Goal: Task Accomplishment & Management: Use online tool/utility

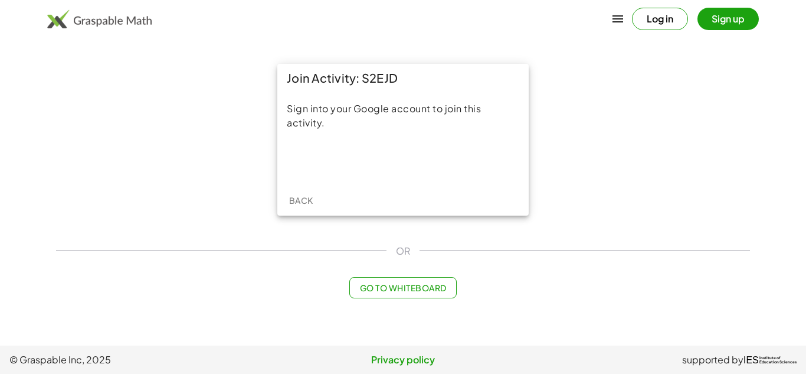
click at [671, 27] on button "Log in" at bounding box center [660, 19] width 56 height 22
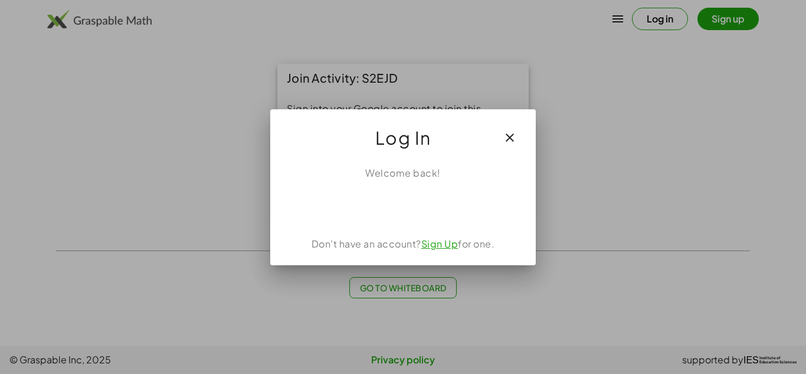
click at [508, 130] on icon "button" at bounding box center [510, 137] width 14 height 14
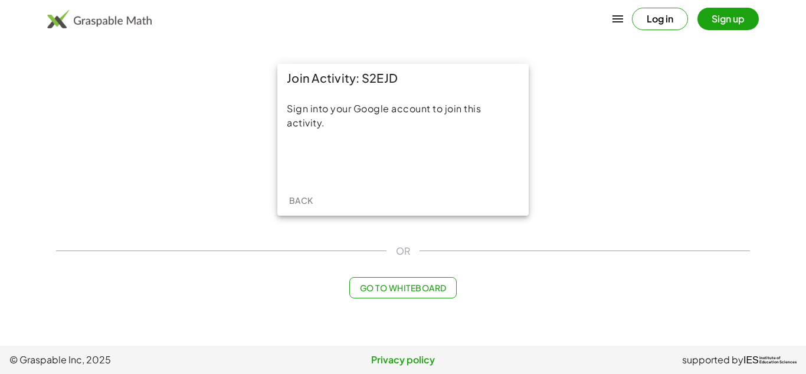
click at [384, 280] on button "Go to Whiteboard" at bounding box center [402, 287] width 107 height 21
